Goal: Information Seeking & Learning: Learn about a topic

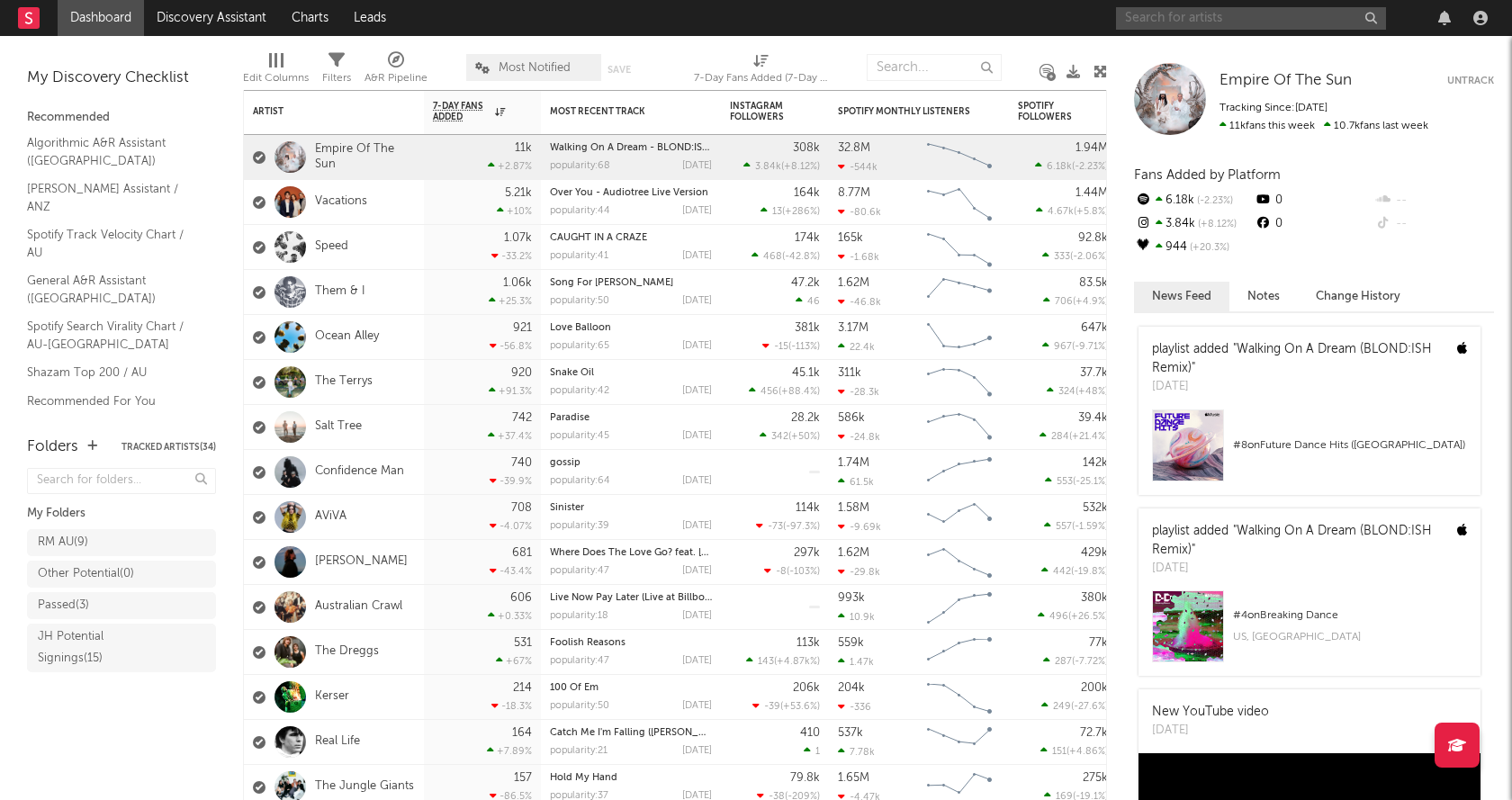
click at [1211, 14] on input "text" at bounding box center [1250, 18] width 270 height 22
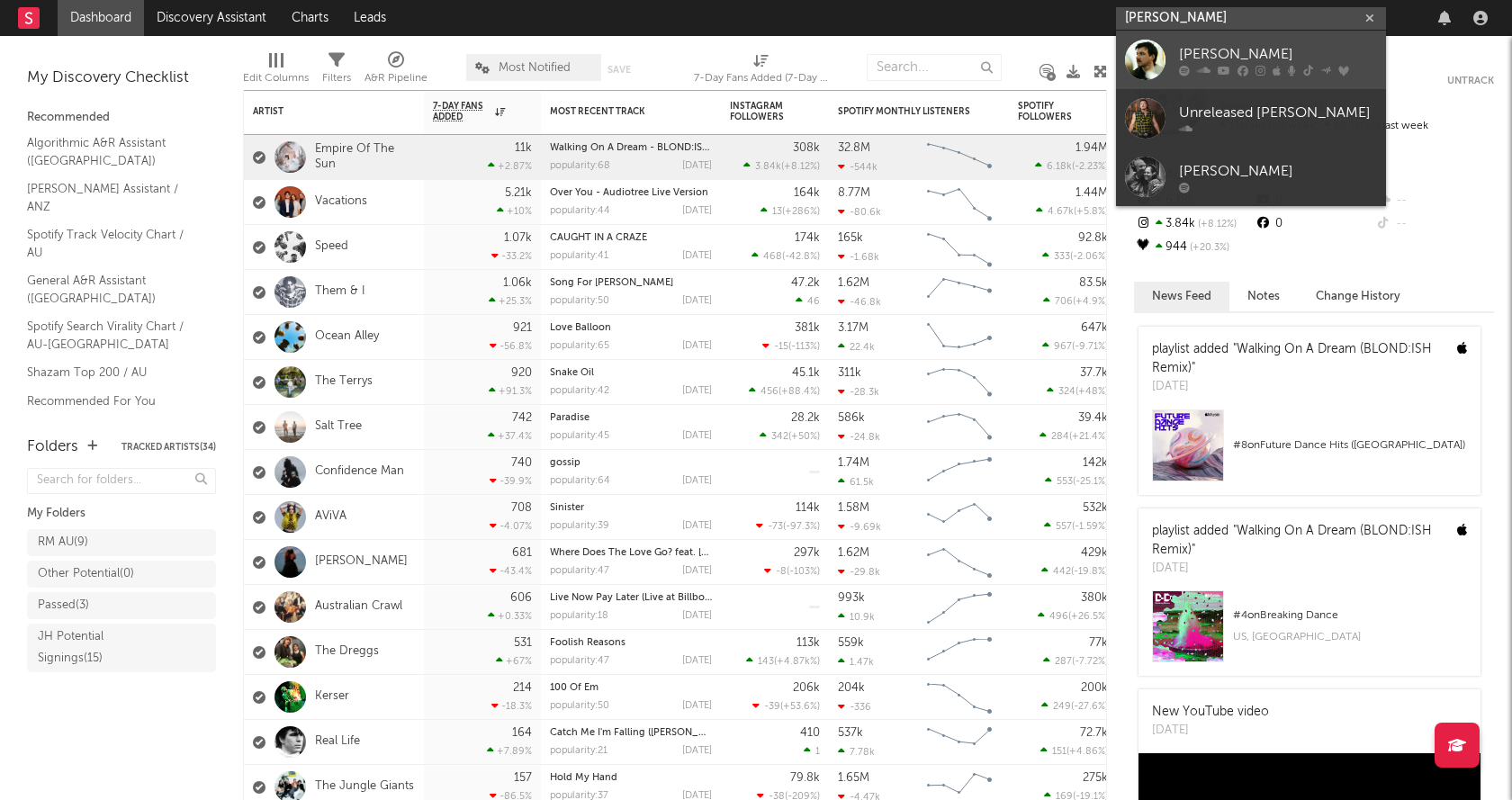
type input "[PERSON_NAME]"
click at [1234, 52] on div "[PERSON_NAME]" at bounding box center [1277, 54] width 198 height 21
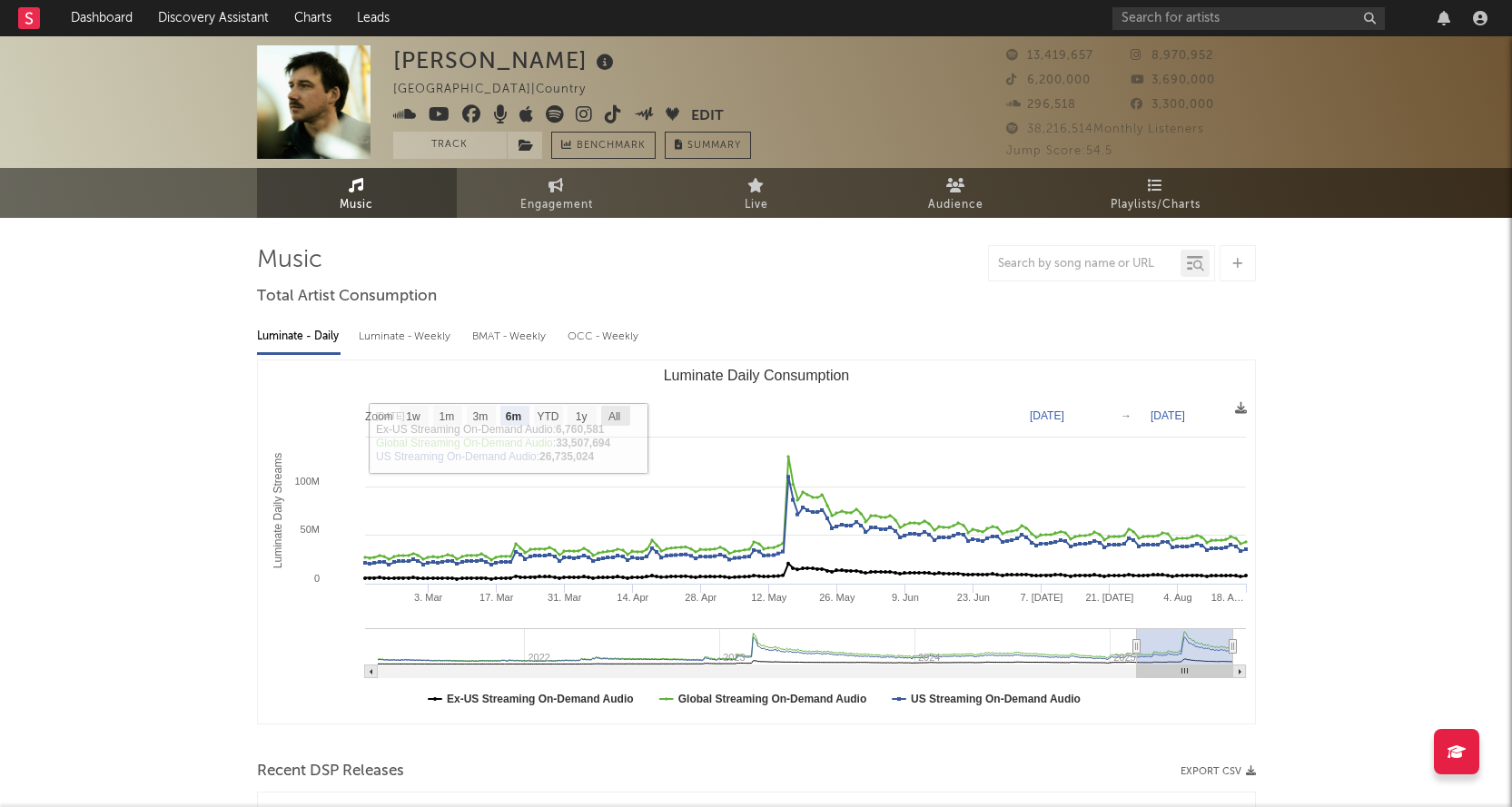
click at [621, 410] on rect "Luminate Daily Consumption" at bounding box center [616, 415] width 29 height 20
select select "All"
type input "[DATE]"
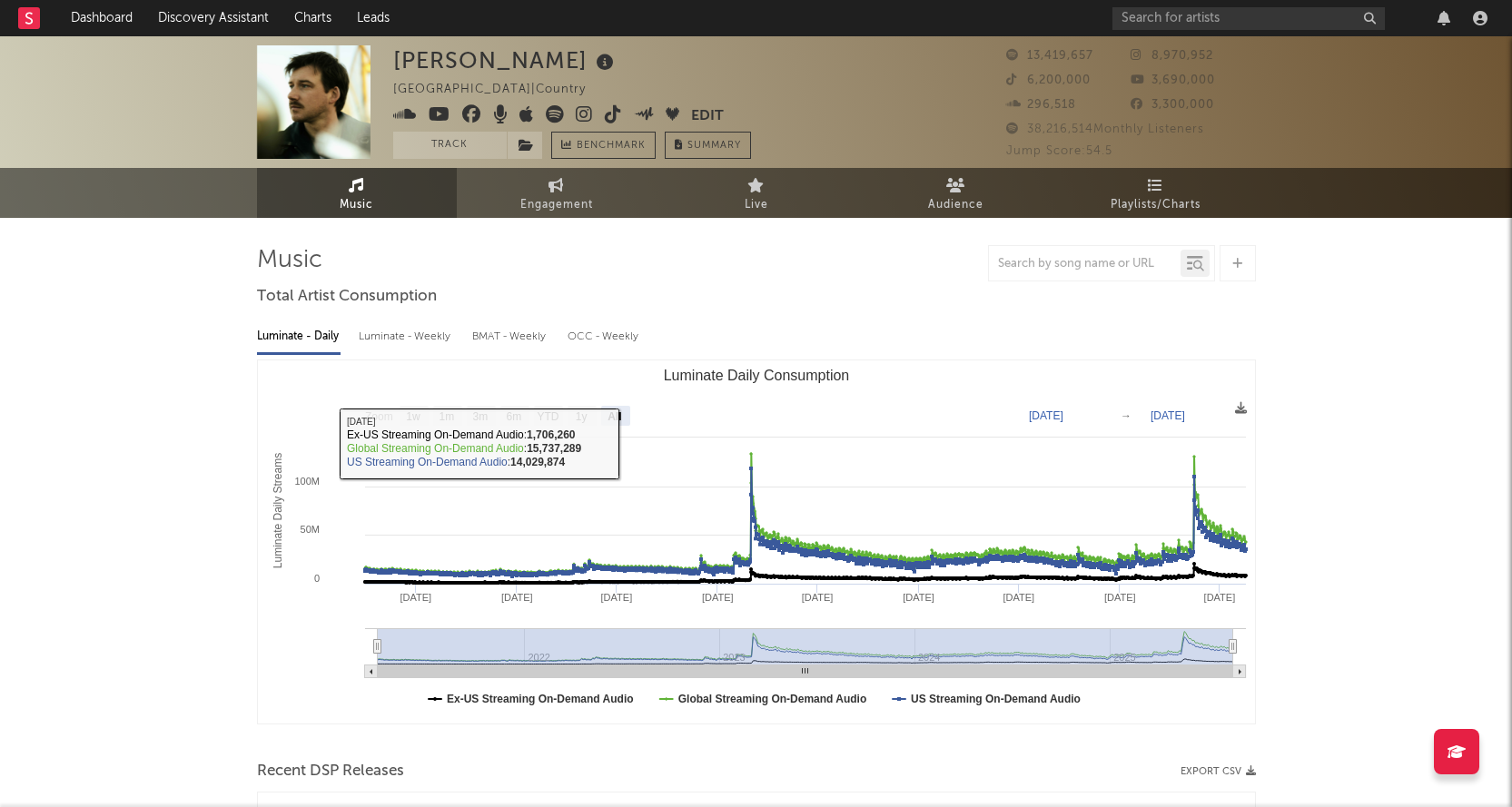
click at [435, 340] on div "Luminate - Weekly" at bounding box center [405, 336] width 95 height 30
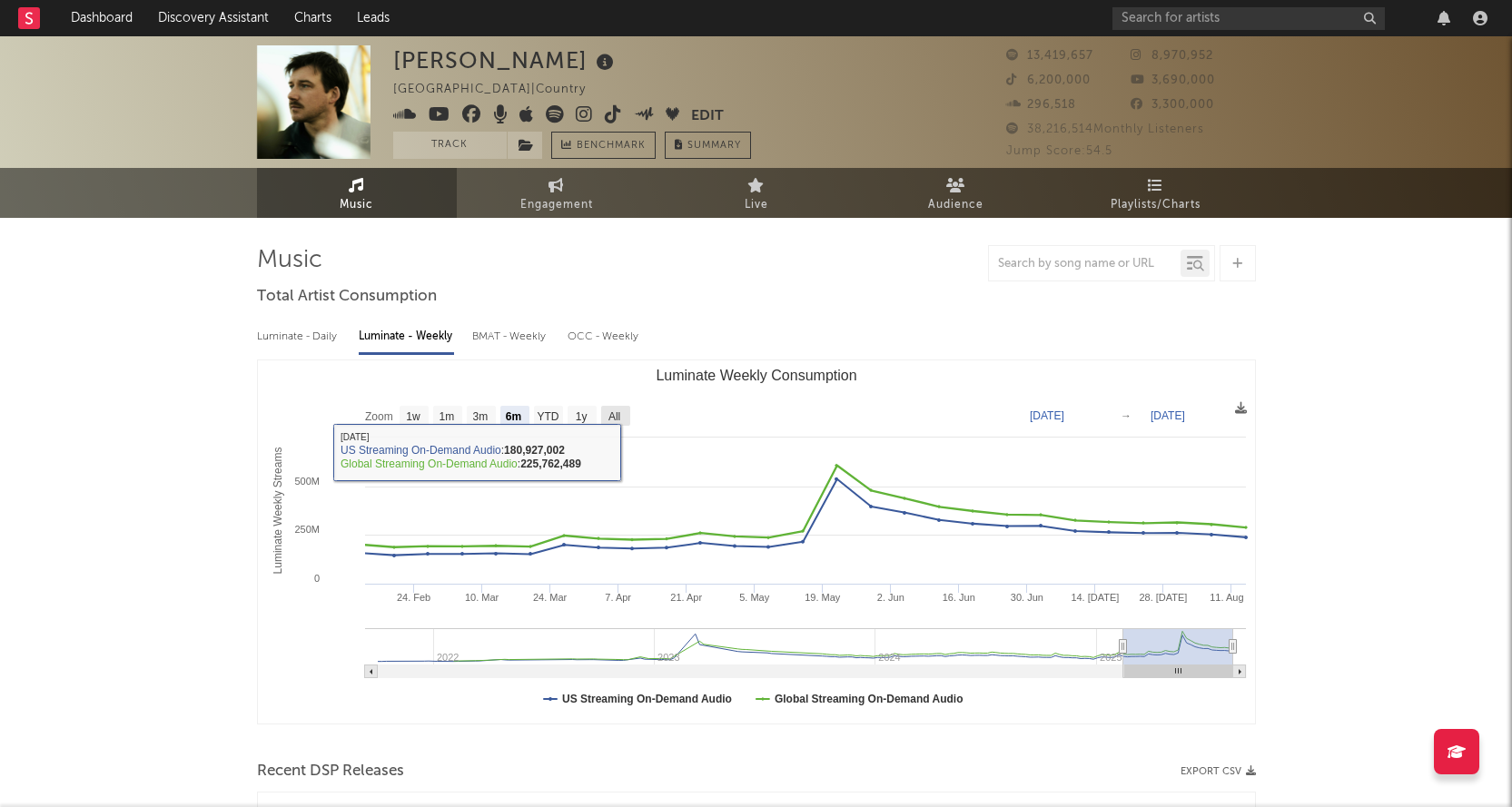
click at [617, 410] on text "All" at bounding box center [614, 416] width 12 height 13
select select "All"
type input "[DATE]"
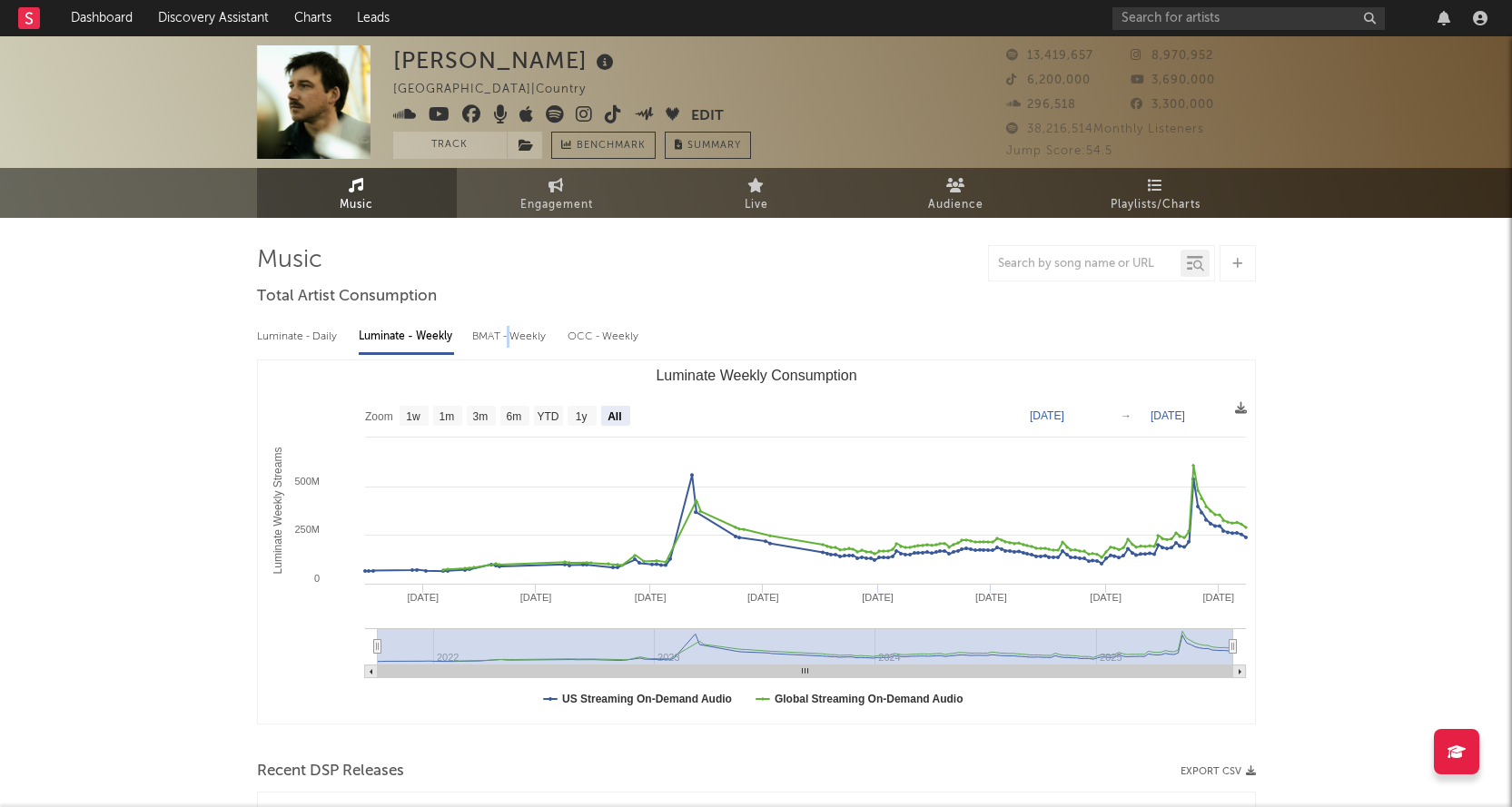
click at [511, 335] on div "BMAT - Weekly" at bounding box center [511, 336] width 78 height 30
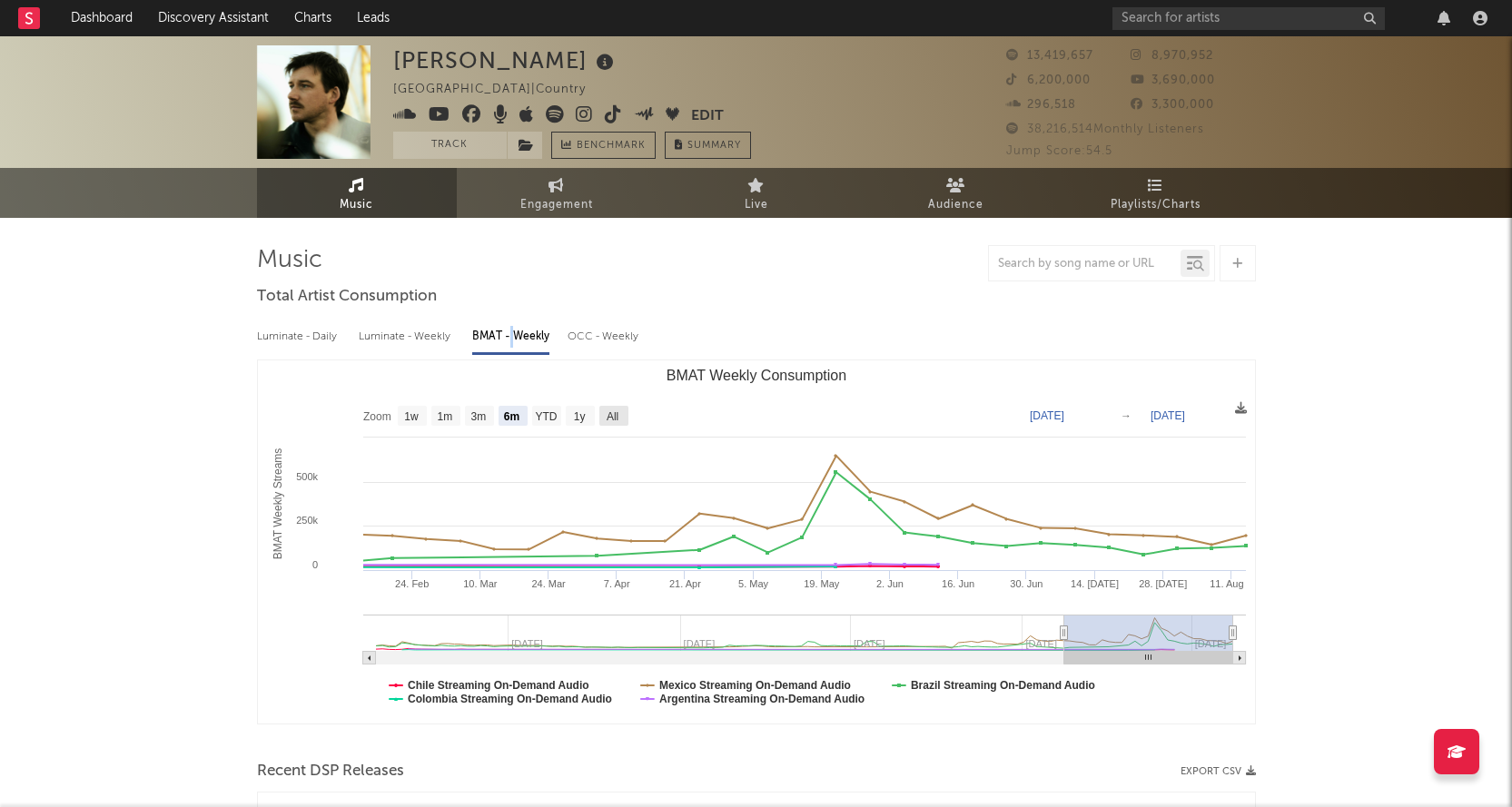
click at [616, 414] on text "All" at bounding box center [612, 416] width 12 height 13
select select "All"
type input "[DATE]"
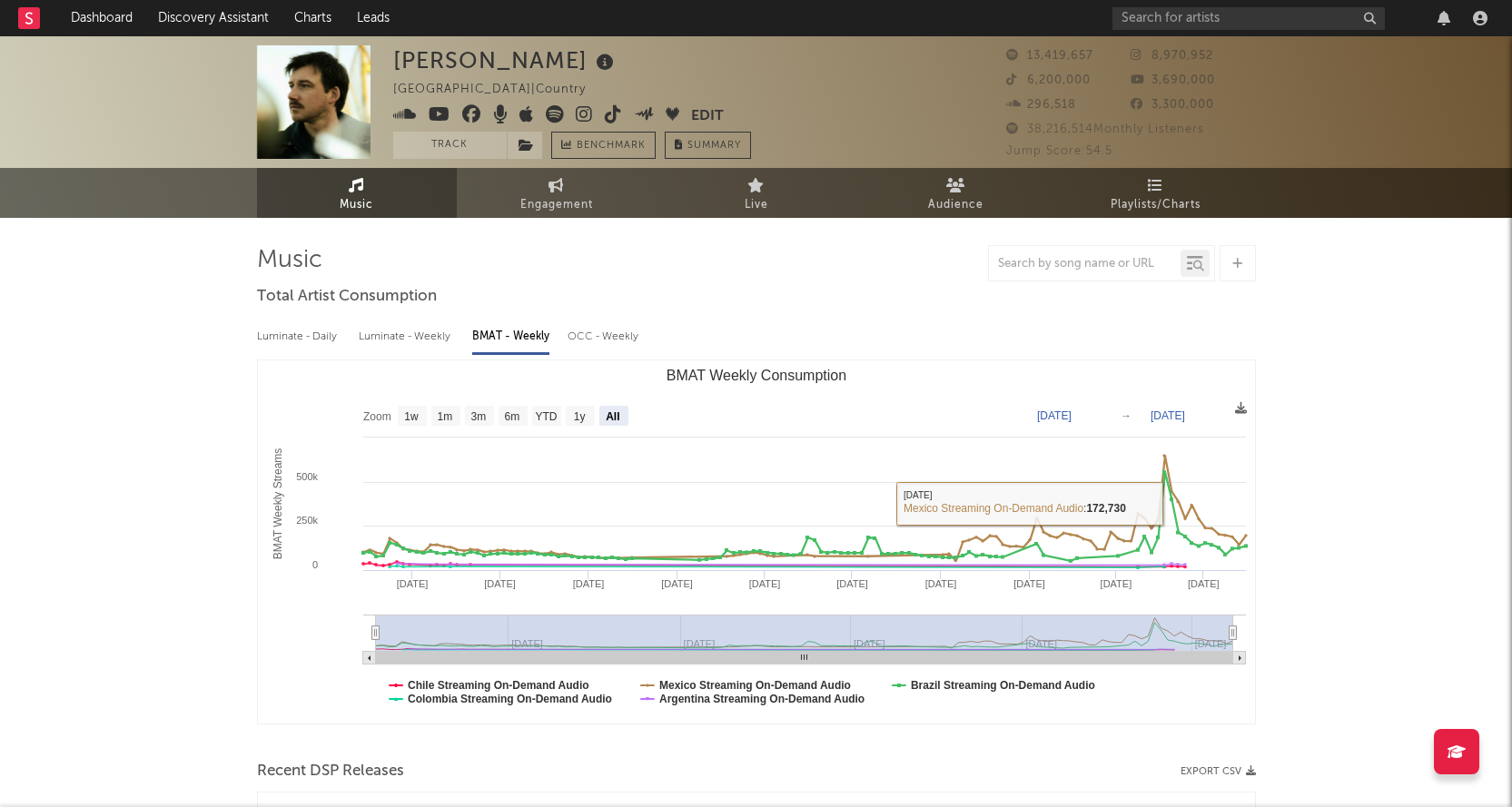
click at [629, 348] on div "OCC - Weekly" at bounding box center [604, 336] width 73 height 30
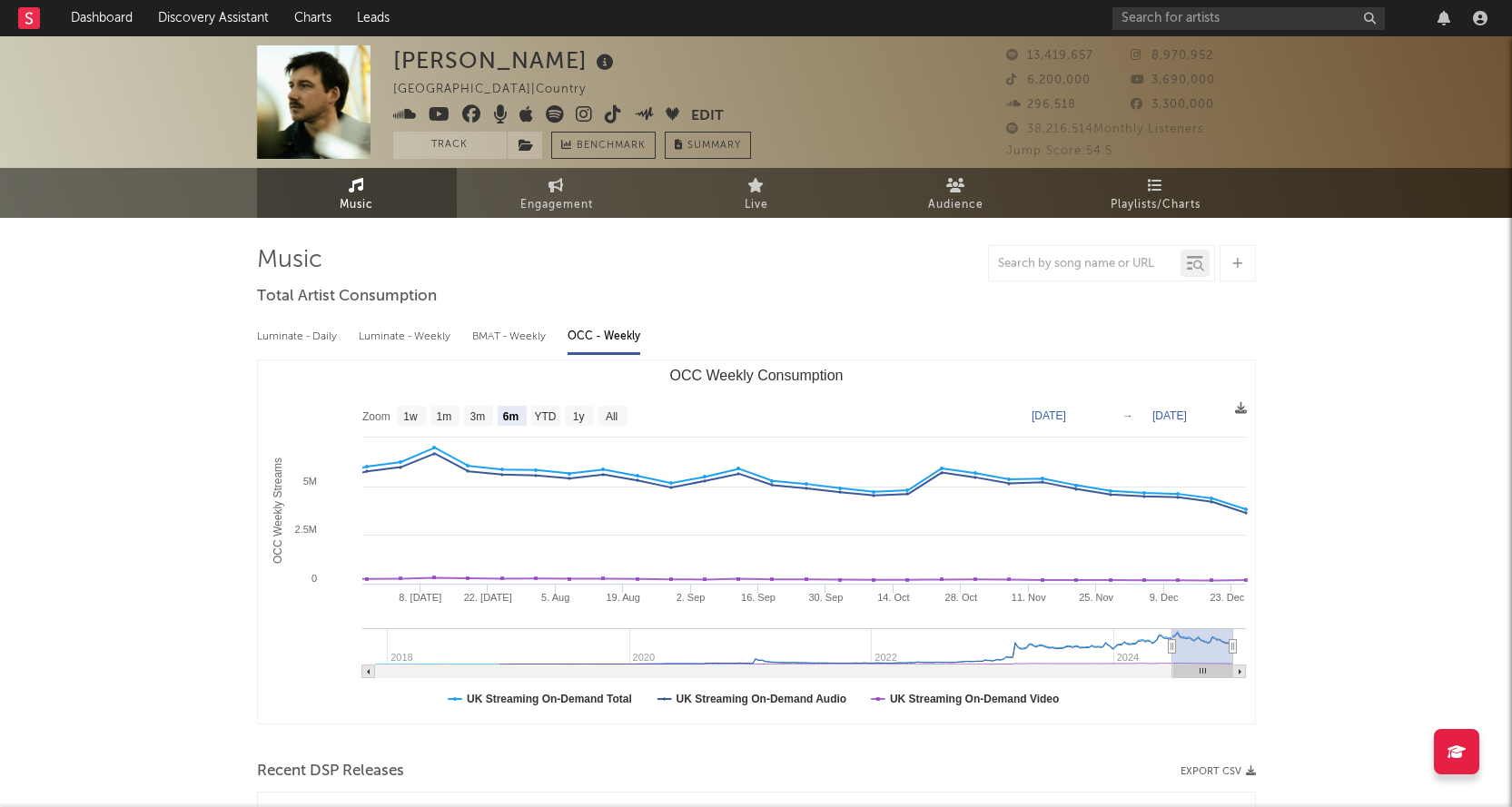
click at [622, 409] on rect "OCC Weekly Consumption" at bounding box center [613, 415] width 29 height 20
select select "All"
type input "[DATE]"
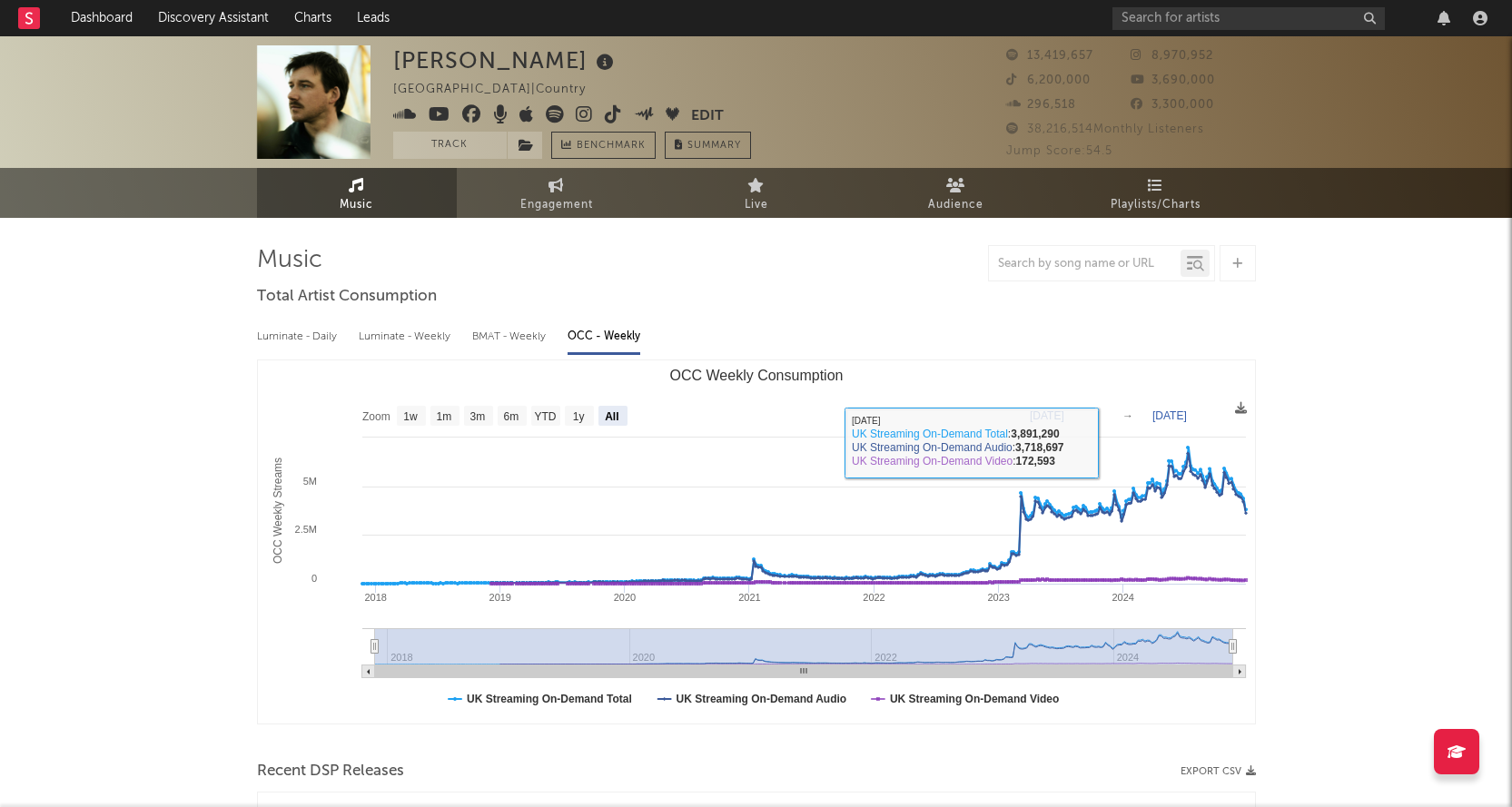
click at [285, 334] on div "Luminate - Daily" at bounding box center [298, 336] width 83 height 30
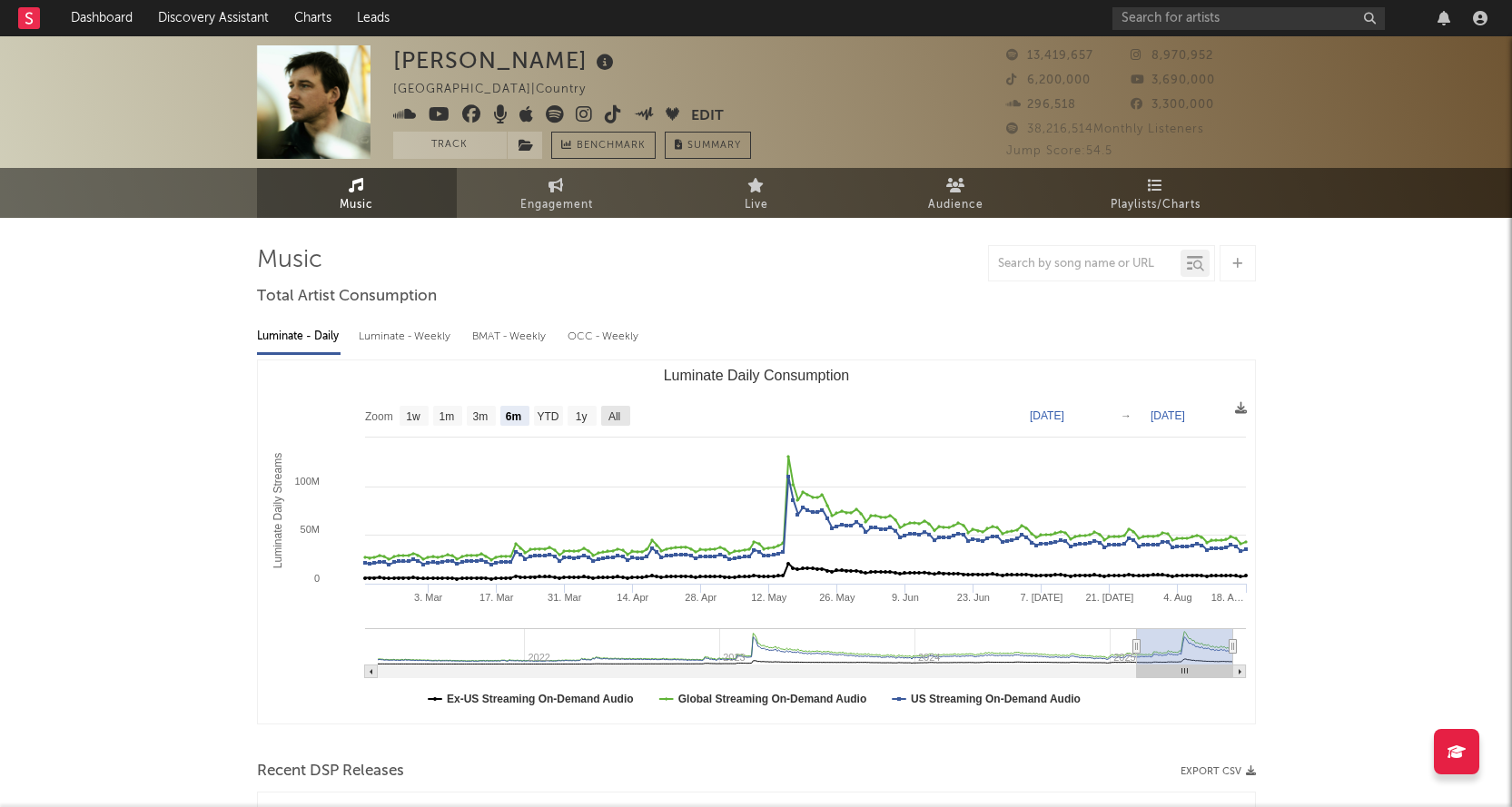
click at [620, 410] on text "All" at bounding box center [614, 416] width 12 height 13
select select "All"
type input "[DATE]"
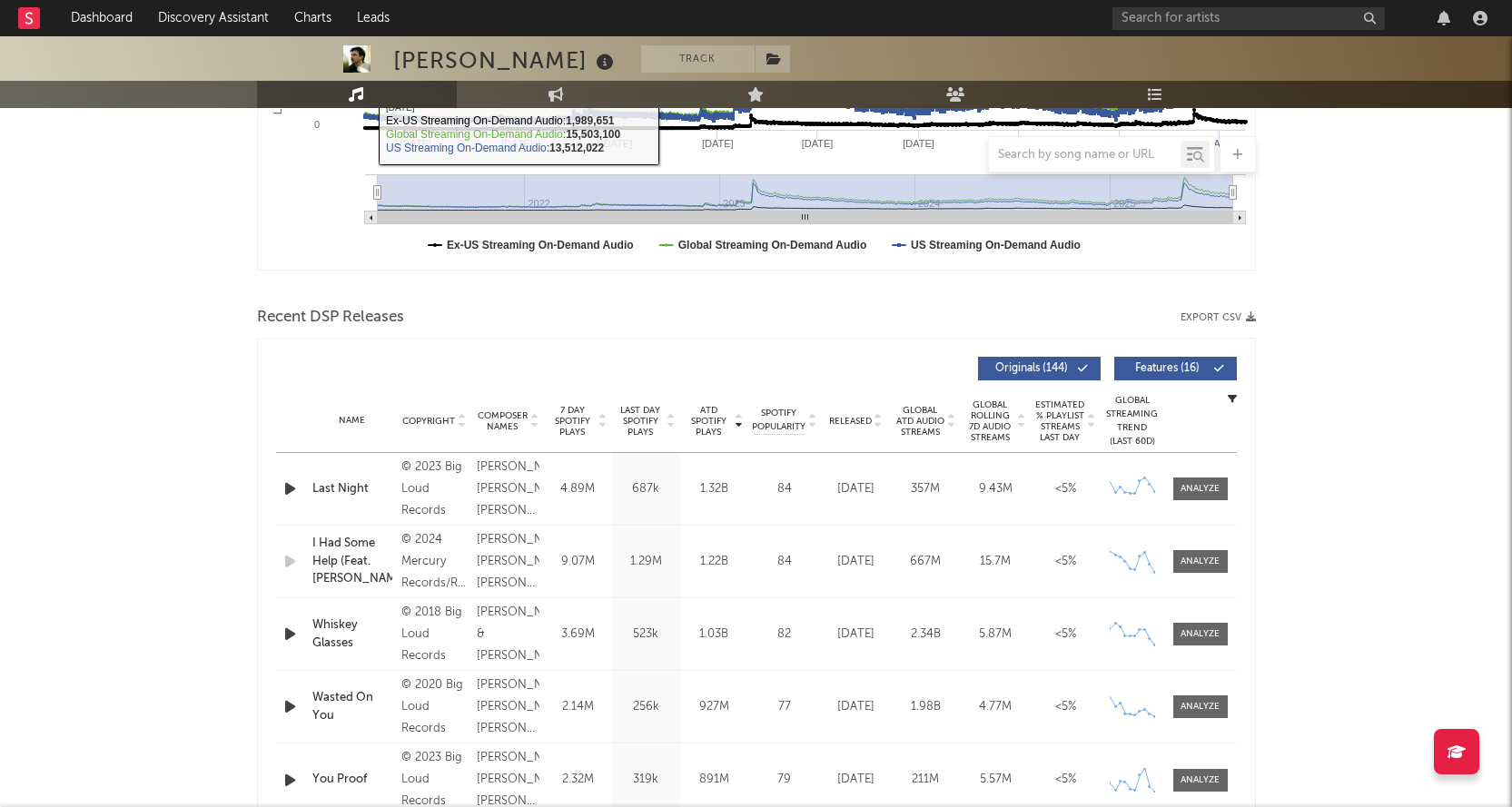
scroll to position [635, 0]
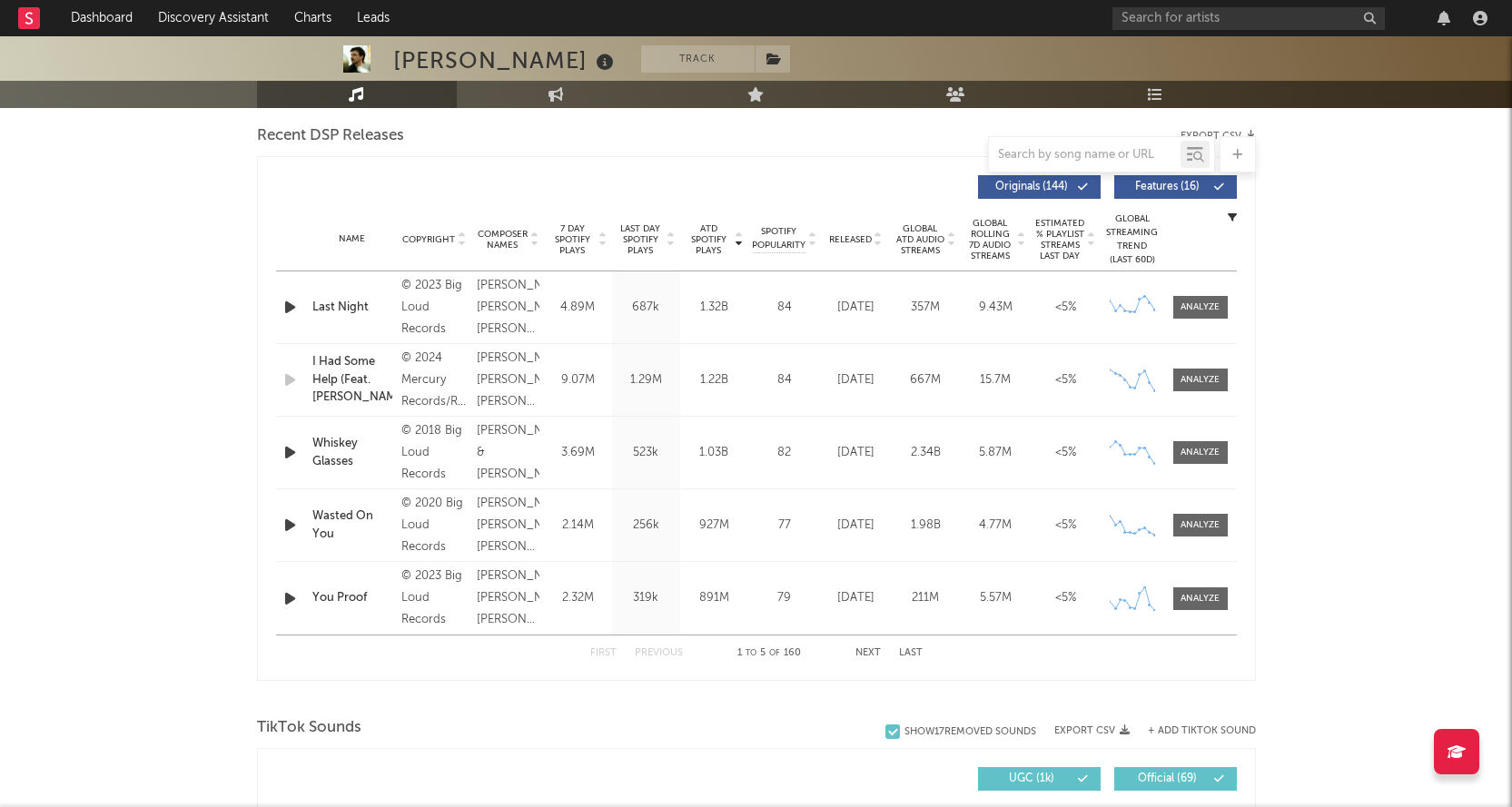
click at [580, 235] on span "7 Day Spotify Plays" at bounding box center [572, 239] width 48 height 32
click at [114, 15] on link "Dashboard" at bounding box center [101, 18] width 87 height 36
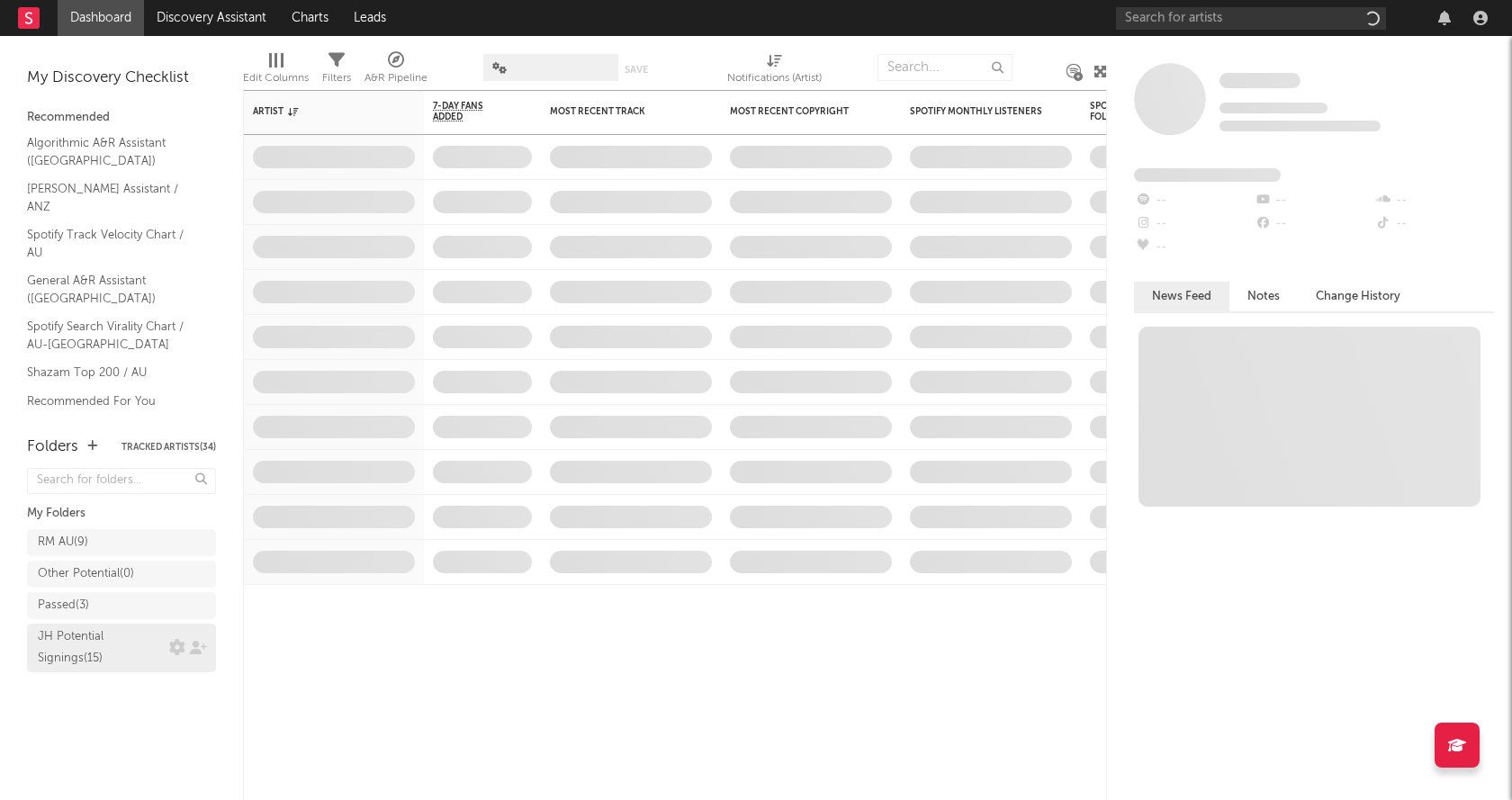
click at [94, 631] on div "JH Potential Signings ( 15 )" at bounding box center [101, 648] width 126 height 43
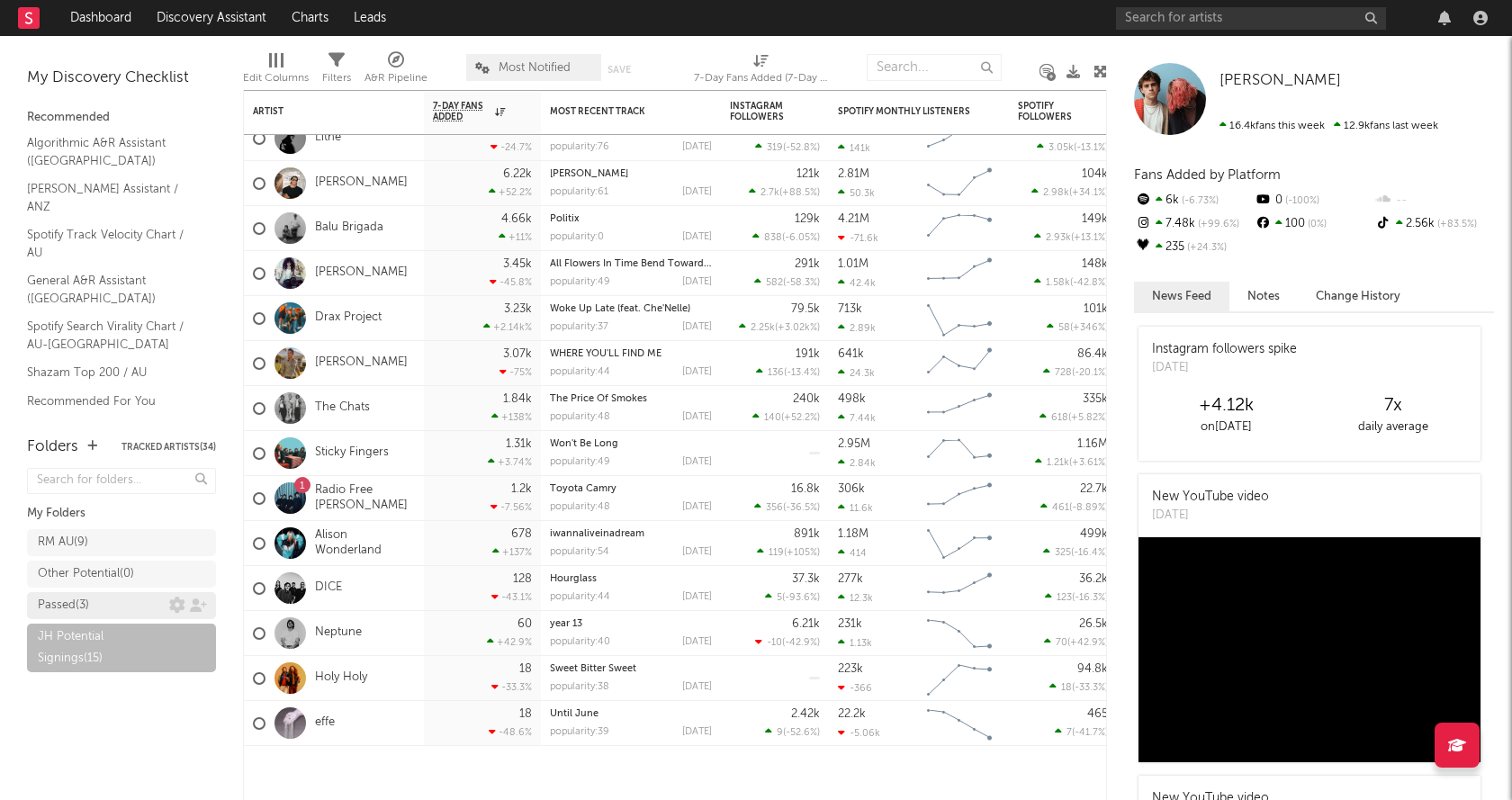
click at [69, 603] on div "Passed ( 3 )" at bounding box center [63, 605] width 52 height 21
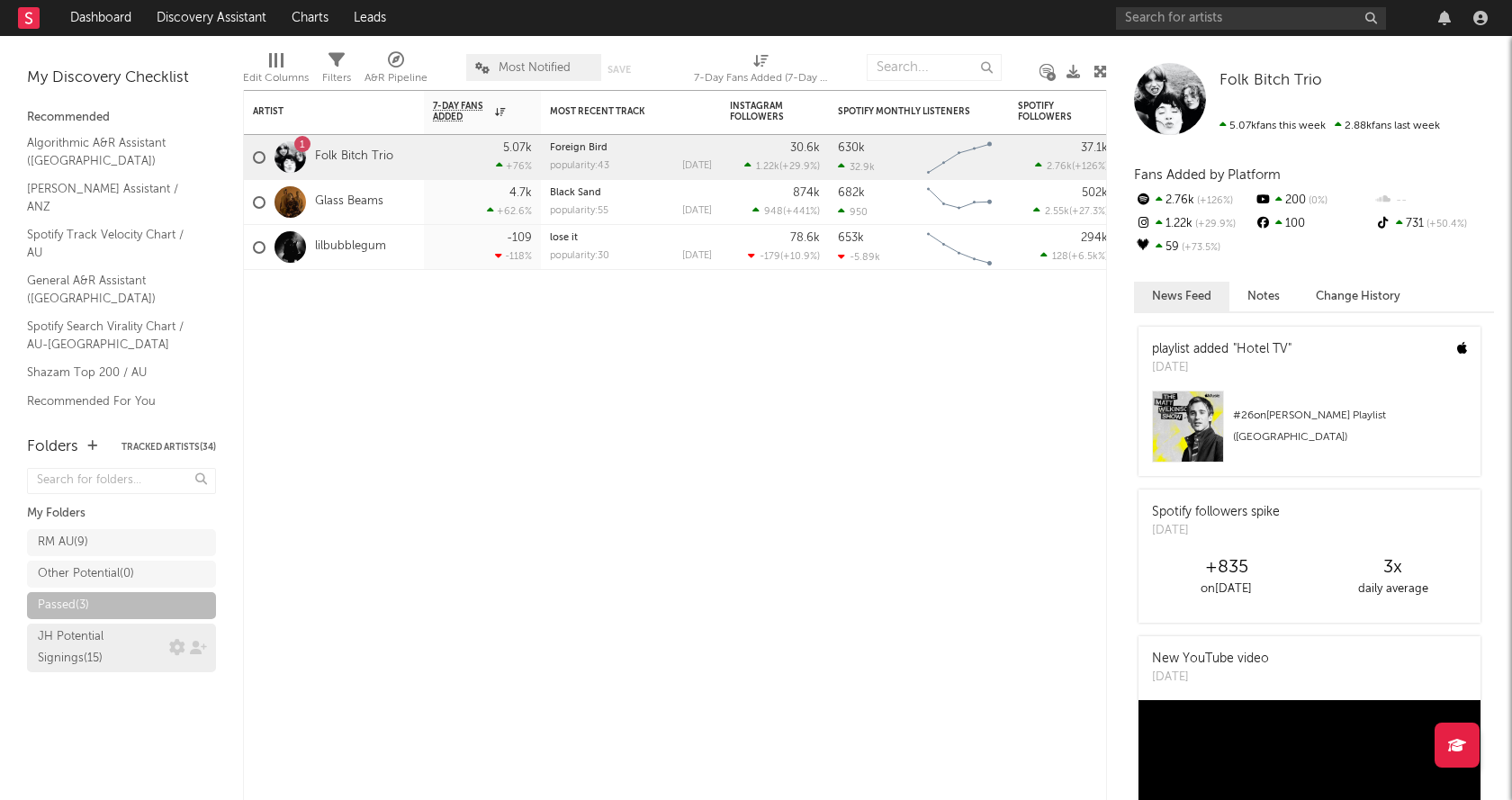
click at [114, 631] on div "JH Potential Signings ( 15 )" at bounding box center [101, 648] width 126 height 43
